Goal: Task Accomplishment & Management: Complete application form

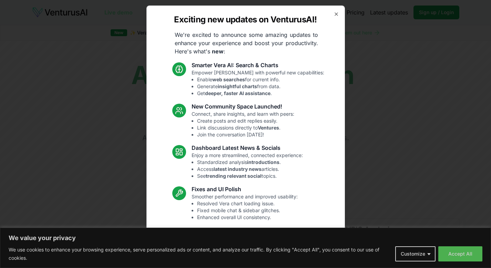
click at [334, 11] on div "Exciting new updates on VenturusAI! We're excited to announce some amazing upda…" at bounding box center [245, 134] width 198 height 257
click at [333, 14] on icon "button" at bounding box center [336, 14] width 6 height 6
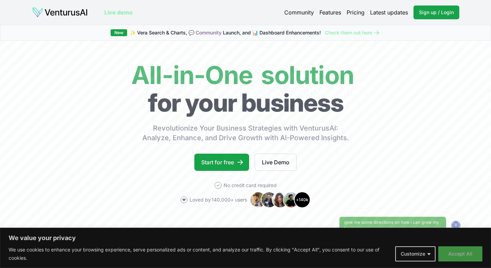
click at [457, 249] on button "Accept All" at bounding box center [460, 253] width 44 height 15
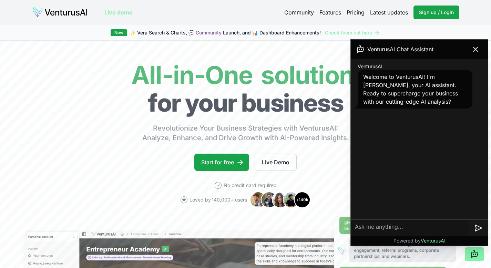
scroll to position [139, 0]
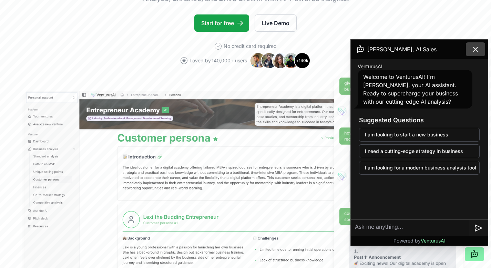
click at [473, 49] on icon at bounding box center [475, 49] width 8 height 8
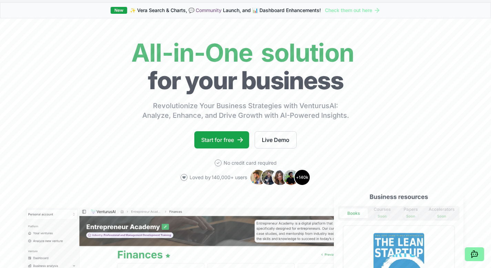
scroll to position [0, 0]
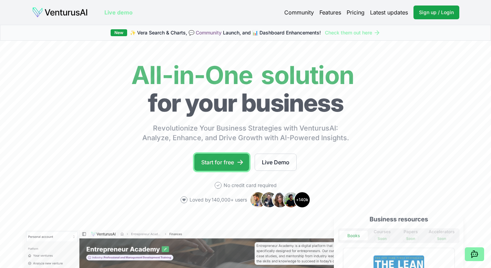
click at [239, 163] on icon at bounding box center [240, 162] width 7 height 7
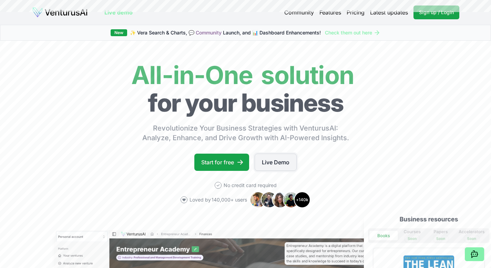
click at [296, 156] on link "Live Demo" at bounding box center [276, 162] width 42 height 17
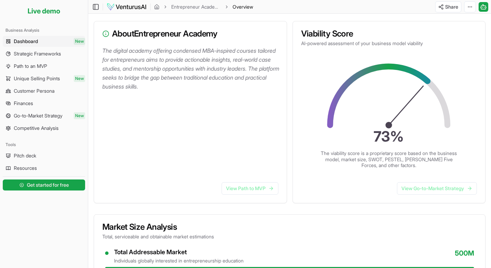
scroll to position [209, 0]
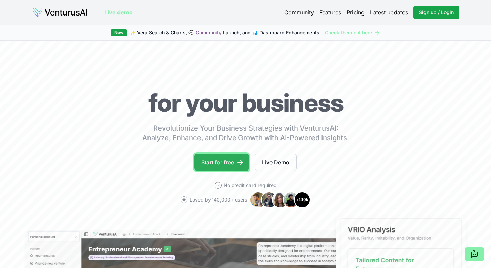
click at [232, 167] on link "Start for free" at bounding box center [221, 162] width 55 height 17
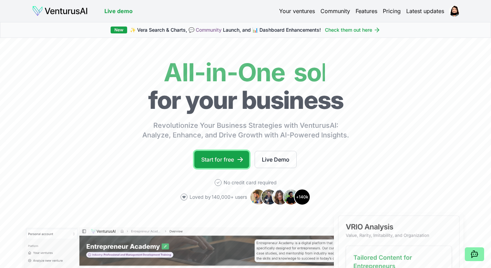
click at [223, 155] on link "Start for free" at bounding box center [221, 159] width 55 height 17
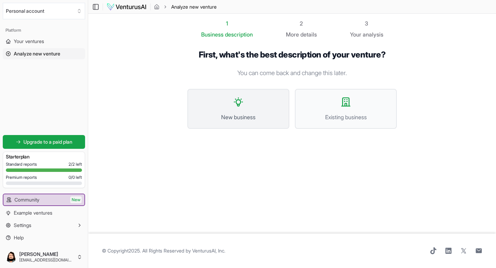
click at [240, 107] on icon at bounding box center [238, 101] width 11 height 11
click at [355, 106] on button "Existing business" at bounding box center [346, 109] width 102 height 40
